Goal: Navigation & Orientation: Find specific page/section

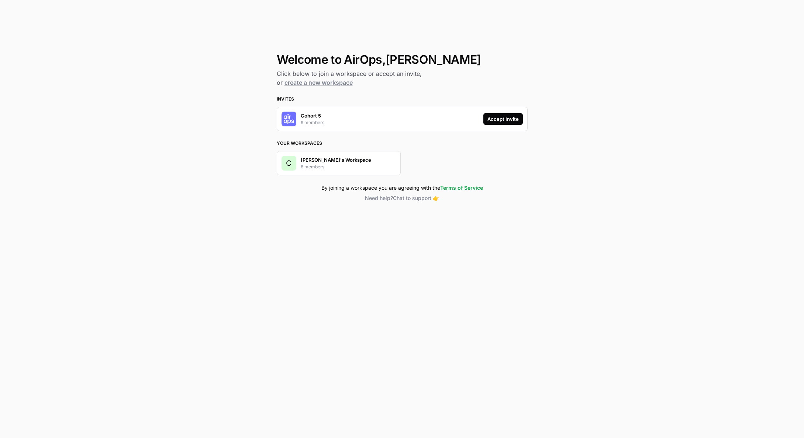
click at [510, 120] on div "Accept Invite" at bounding box center [502, 118] width 31 height 7
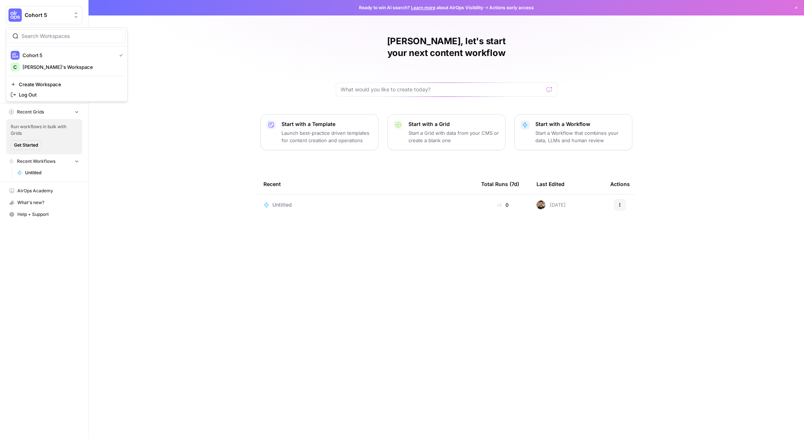
click at [31, 13] on span "Cohort 5" at bounding box center [47, 14] width 45 height 7
drag, startPoint x: 359, startPoint y: 197, endPoint x: 317, endPoint y: 193, distance: 41.9
click at [358, 197] on td "Untitled" at bounding box center [366, 205] width 218 height 21
click at [309, 201] on div "Untitled" at bounding box center [366, 204] width 206 height 7
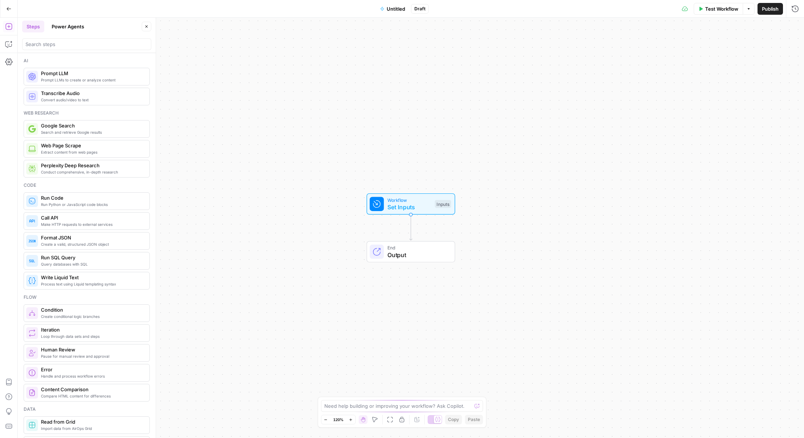
click at [10, 10] on icon "button" at bounding box center [8, 8] width 5 height 5
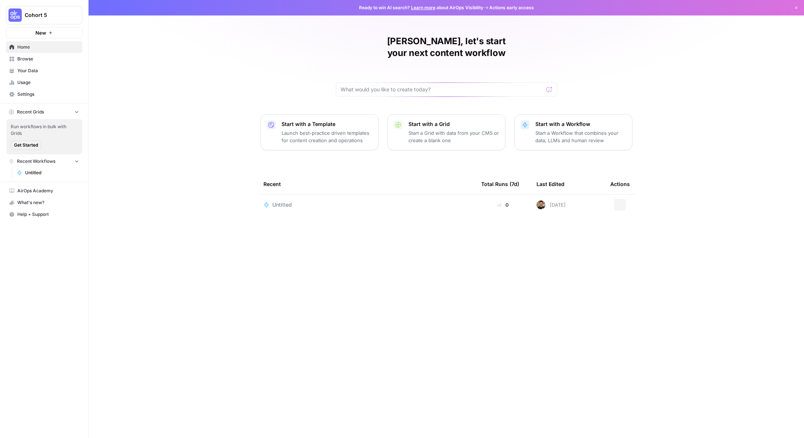
click at [45, 12] on span "Cohort 5" at bounding box center [47, 14] width 45 height 7
click at [42, 66] on span "[PERSON_NAME]'s Workspace" at bounding box center [70, 66] width 97 height 7
